Goal: Task Accomplishment & Management: Complete application form

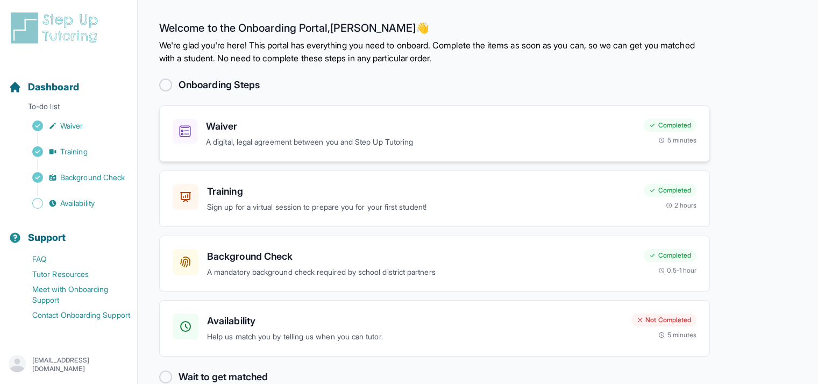
scroll to position [22, 0]
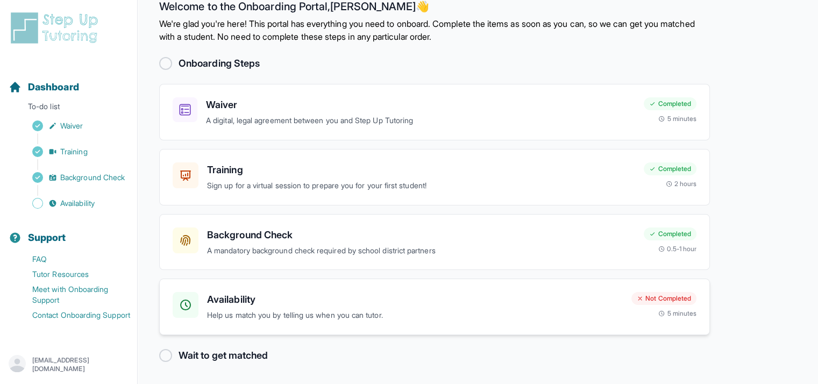
click at [293, 299] on h3 "Availability" at bounding box center [415, 299] width 416 height 15
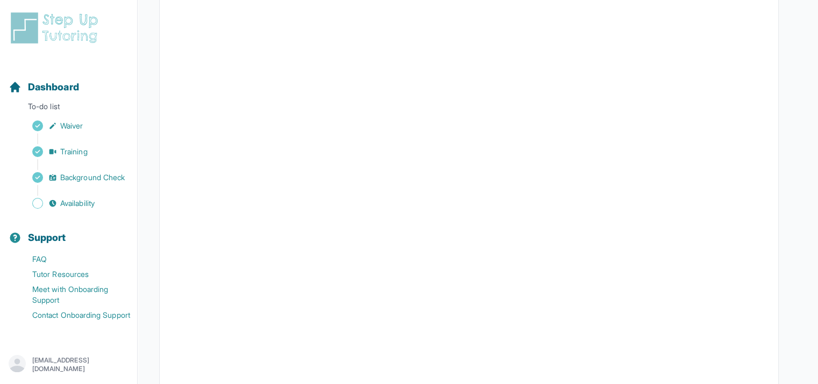
scroll to position [161, 0]
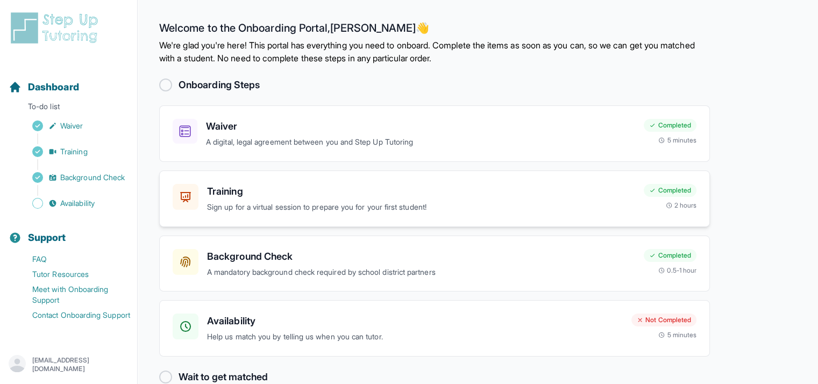
scroll to position [22, 0]
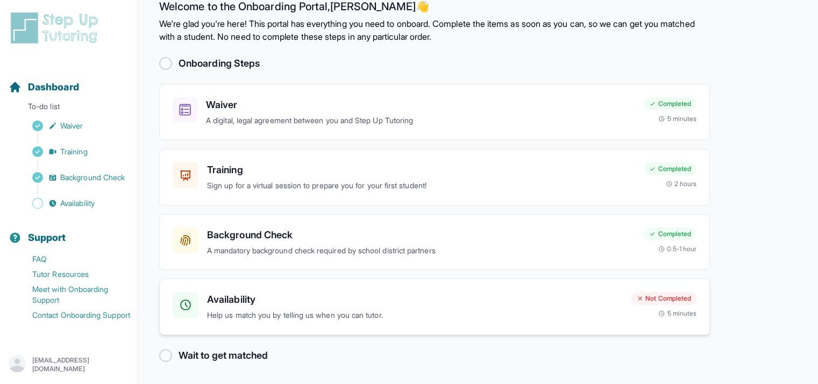
click at [230, 306] on h3 "Availability" at bounding box center [415, 299] width 416 height 15
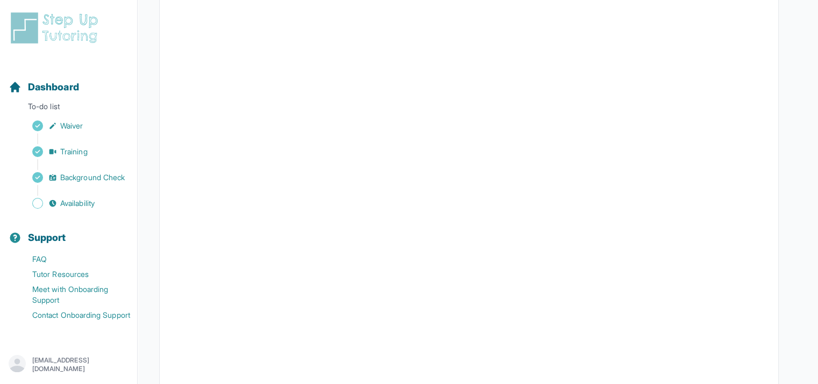
scroll to position [143, 0]
